Goal: Transaction & Acquisition: Purchase product/service

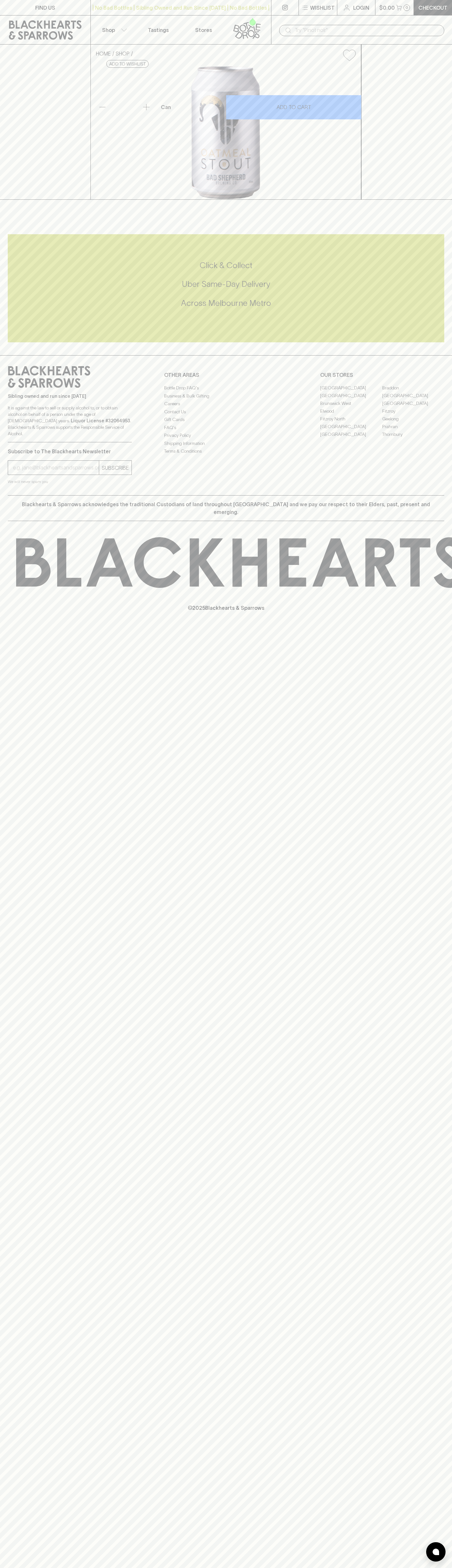
click at [442, 1183] on div "FIND US | No Bad Bottles | Sibling Owned and Run Since [DATE] | No Bad Bottles …" at bounding box center [226, 784] width 452 height 1568
click at [137, 1567] on html "FIND US | No Bad Bottles | Sibling Owned and Run Since [DATE] | No Bad Bottles …" at bounding box center [226, 784] width 452 height 1568
click at [22, 317] on div "Click & Collect Uber Same-Day Delivery Across [GEOGRAPHIC_DATA] Metro" at bounding box center [226, 288] width 436 height 57
